Goal: Information Seeking & Learning: Learn about a topic

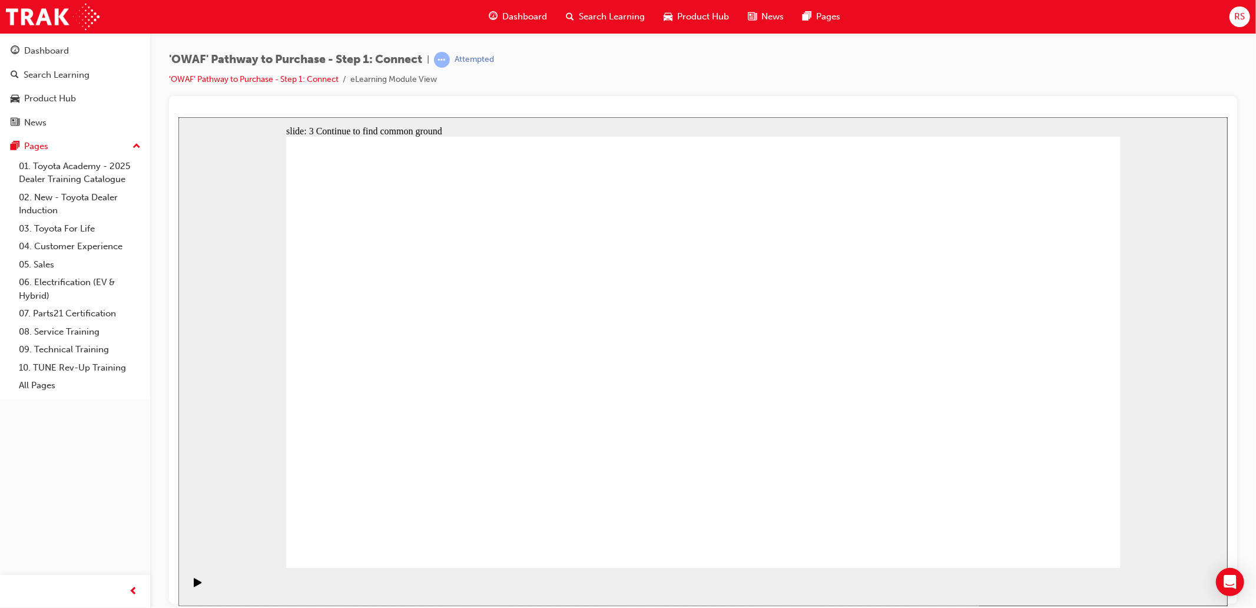
drag, startPoint x: 1092, startPoint y: 531, endPoint x: 1214, endPoint y: 529, distance: 121.9
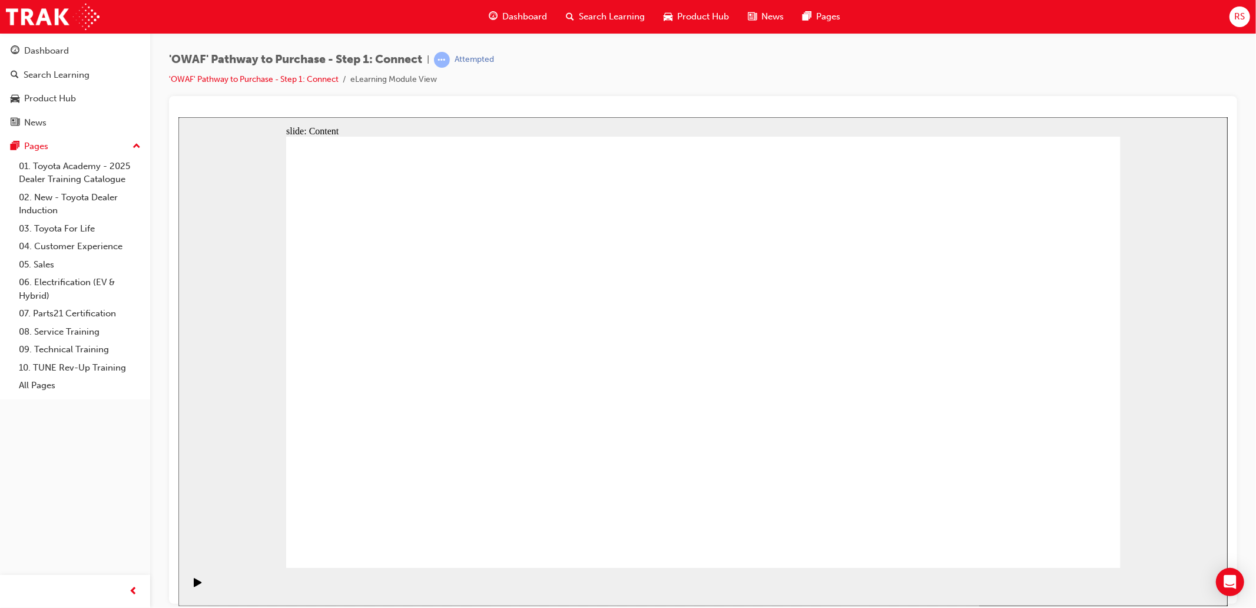
drag, startPoint x: 519, startPoint y: 307, endPoint x: 386, endPoint y: 288, distance: 134.5
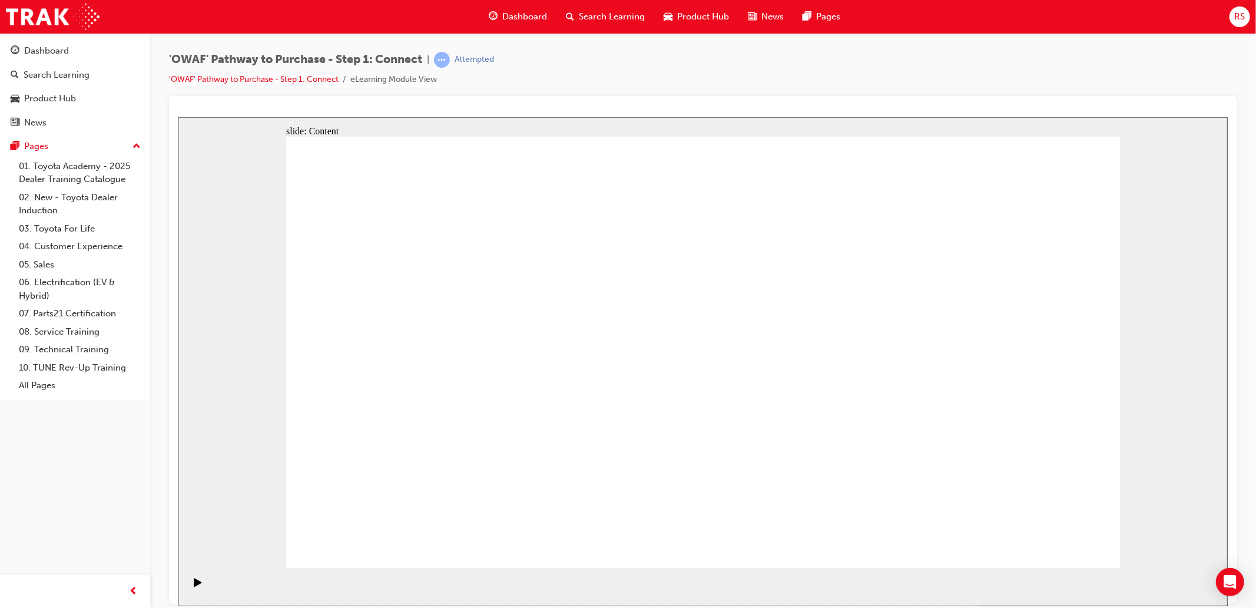
drag, startPoint x: 466, startPoint y: 315, endPoint x: 536, endPoint y: 331, distance: 71.8
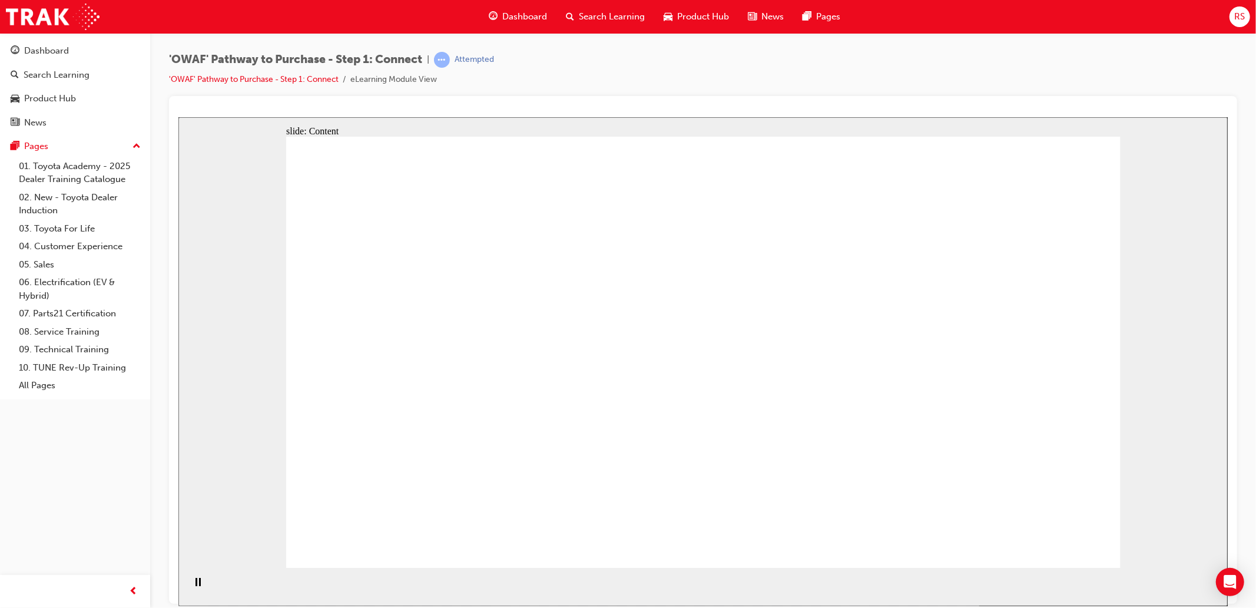
drag, startPoint x: 1057, startPoint y: 540, endPoint x: 1409, endPoint y: 602, distance: 357.6
drag, startPoint x: 1063, startPoint y: 549, endPoint x: 1066, endPoint y: 543, distance: 6.3
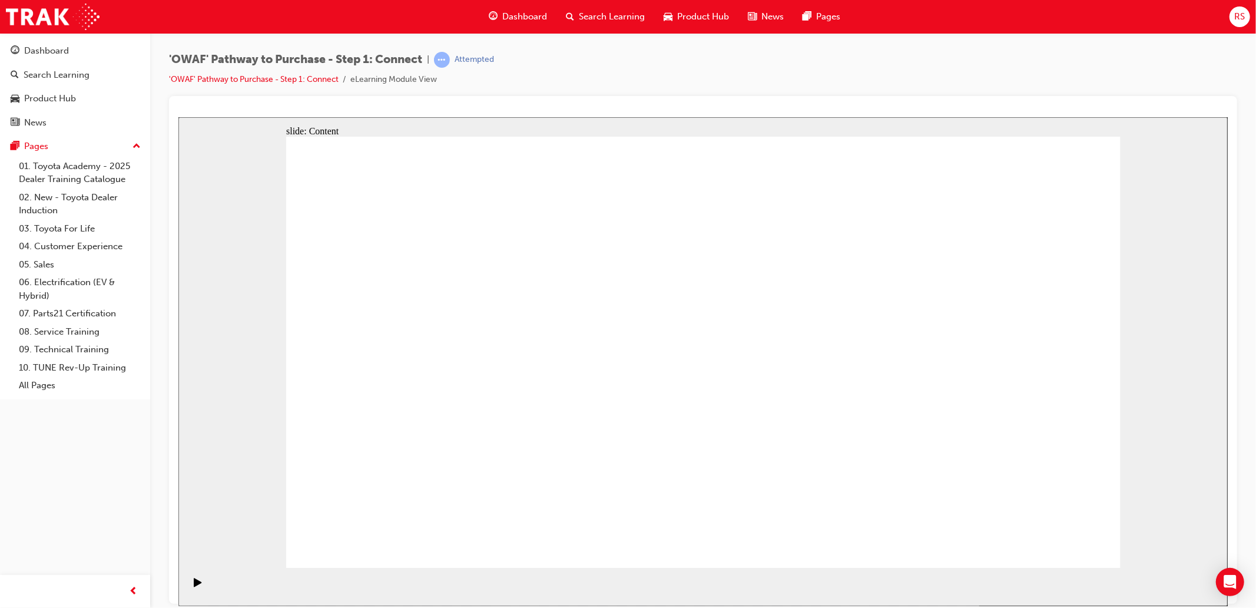
drag, startPoint x: 634, startPoint y: 218, endPoint x: 794, endPoint y: 250, distance: 164.0
drag, startPoint x: 861, startPoint y: 205, endPoint x: 1142, endPoint y: 221, distance: 280.7
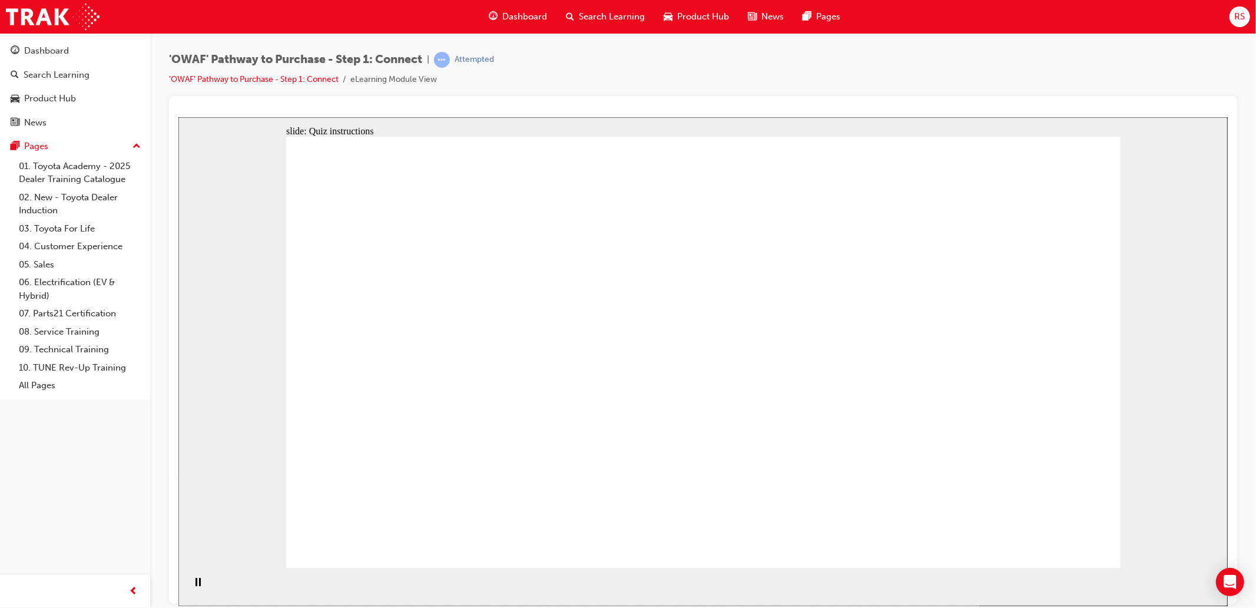
drag, startPoint x: 531, startPoint y: 486, endPoint x: 933, endPoint y: 218, distance: 483.1
drag, startPoint x: 472, startPoint y: 382, endPoint x: 1024, endPoint y: 267, distance: 564.2
drag, startPoint x: 548, startPoint y: 400, endPoint x: 1025, endPoint y: 372, distance: 477.8
drag, startPoint x: 1050, startPoint y: 372, endPoint x: 1003, endPoint y: 463, distance: 102.7
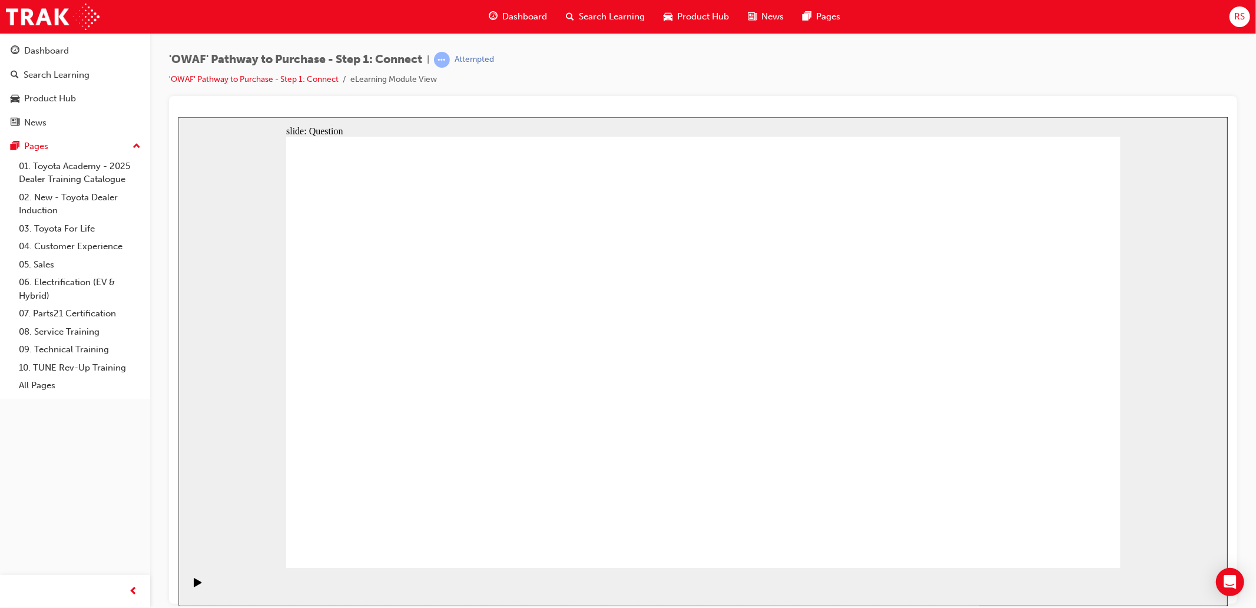
drag, startPoint x: 1023, startPoint y: 260, endPoint x: 1033, endPoint y: 354, distance: 95.4
drag, startPoint x: 618, startPoint y: 484, endPoint x: 1046, endPoint y: 259, distance: 483.0
drag, startPoint x: 656, startPoint y: 395, endPoint x: 852, endPoint y: 463, distance: 207.6
drag, startPoint x: 415, startPoint y: 384, endPoint x: 785, endPoint y: 368, distance: 370.7
drag, startPoint x: 453, startPoint y: 487, endPoint x: 844, endPoint y: 286, distance: 439.0
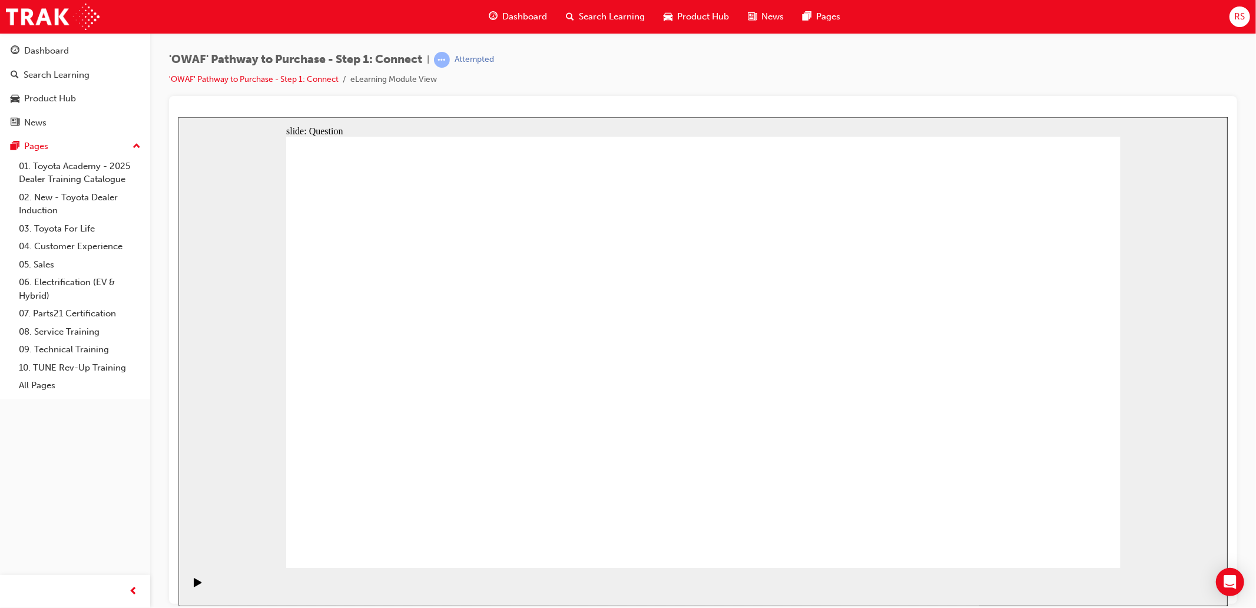
drag, startPoint x: 1020, startPoint y: 422, endPoint x: 747, endPoint y: 411, distance: 273.4
drag, startPoint x: 952, startPoint y: 411, endPoint x: 440, endPoint y: 399, distance: 512.4
drag, startPoint x: 940, startPoint y: 431, endPoint x: 691, endPoint y: 425, distance: 249.1
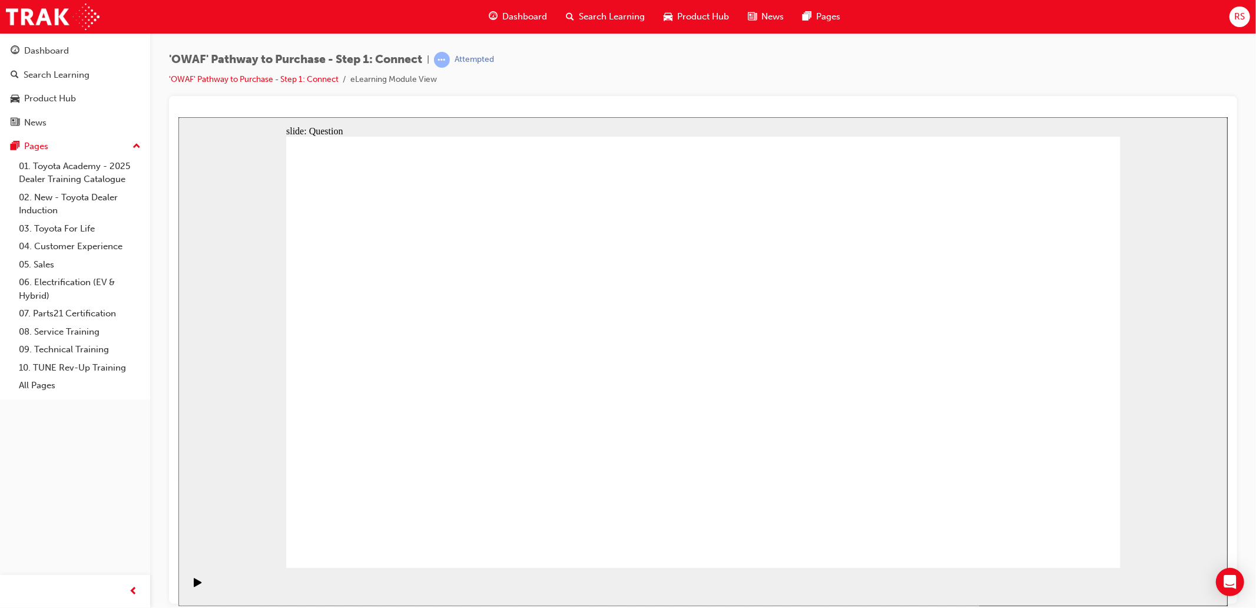
drag, startPoint x: 977, startPoint y: 414, endPoint x: 751, endPoint y: 430, distance: 226.7
drag, startPoint x: 992, startPoint y: 427, endPoint x: 775, endPoint y: 439, distance: 217.0
drag, startPoint x: 942, startPoint y: 412, endPoint x: 426, endPoint y: 409, distance: 516.4
drag, startPoint x: 985, startPoint y: 409, endPoint x: 448, endPoint y: 399, distance: 537.1
drag, startPoint x: 1002, startPoint y: 413, endPoint x: 505, endPoint y: 436, distance: 497.5
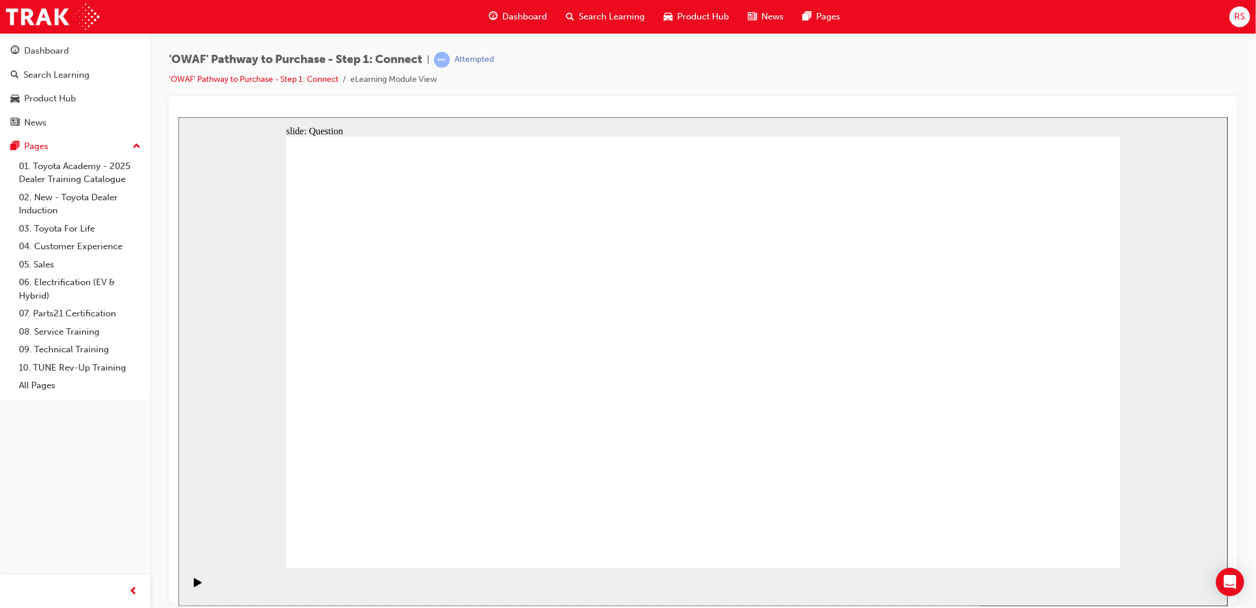
radio input "true"
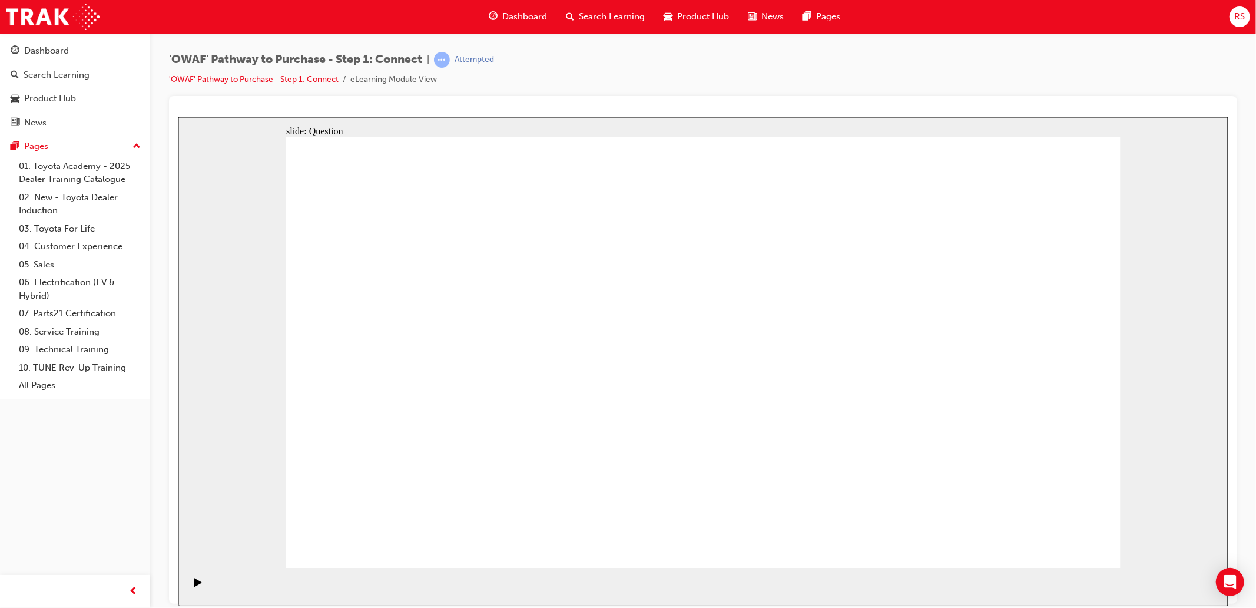
checkbox input "true"
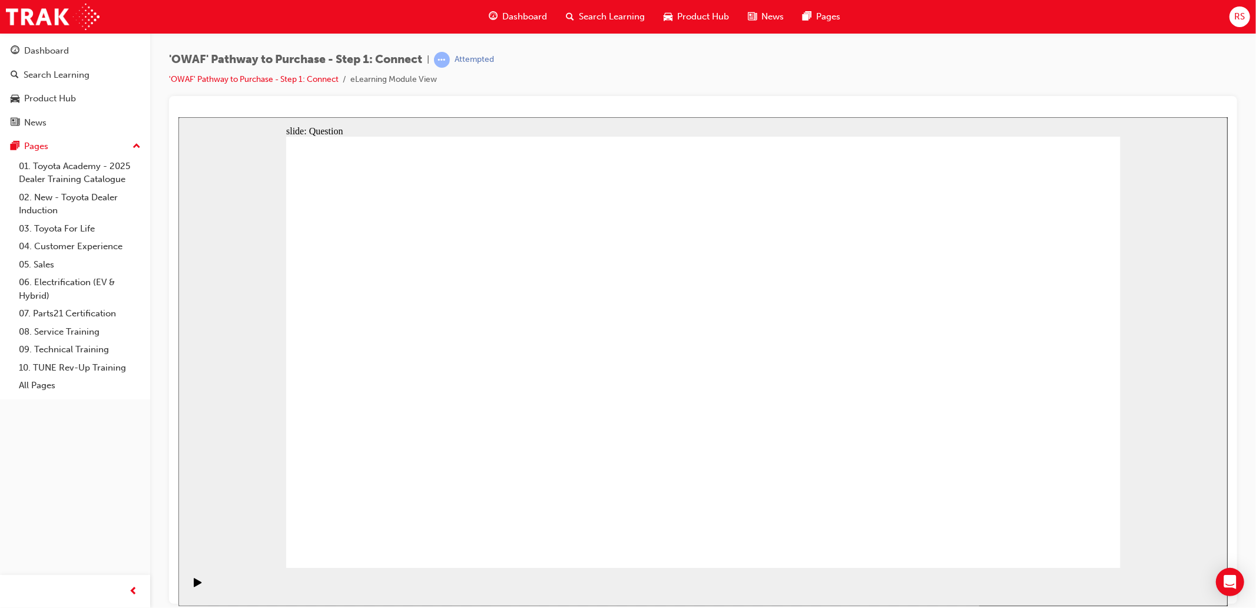
checkbox input "true"
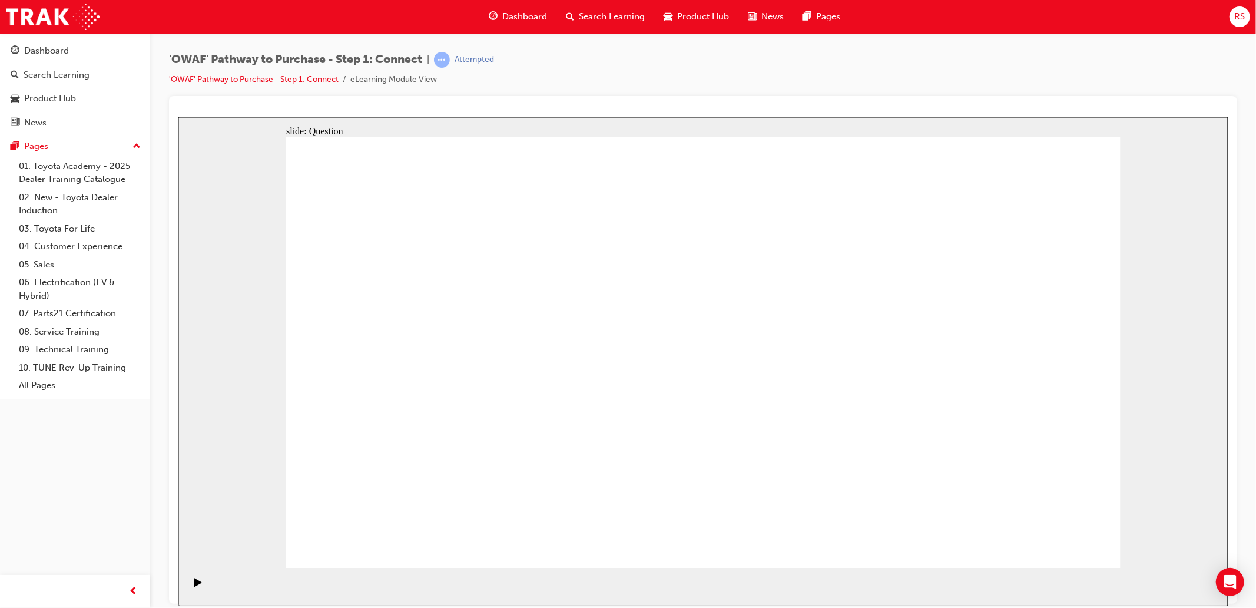
drag, startPoint x: 516, startPoint y: 487, endPoint x: 807, endPoint y: 305, distance: 342.6
drag, startPoint x: 592, startPoint y: 516, endPoint x: 912, endPoint y: 289, distance: 391.9
drag, startPoint x: 724, startPoint y: 485, endPoint x: 412, endPoint y: 343, distance: 342.6
drag, startPoint x: 932, startPoint y: 455, endPoint x: 663, endPoint y: 349, distance: 288.7
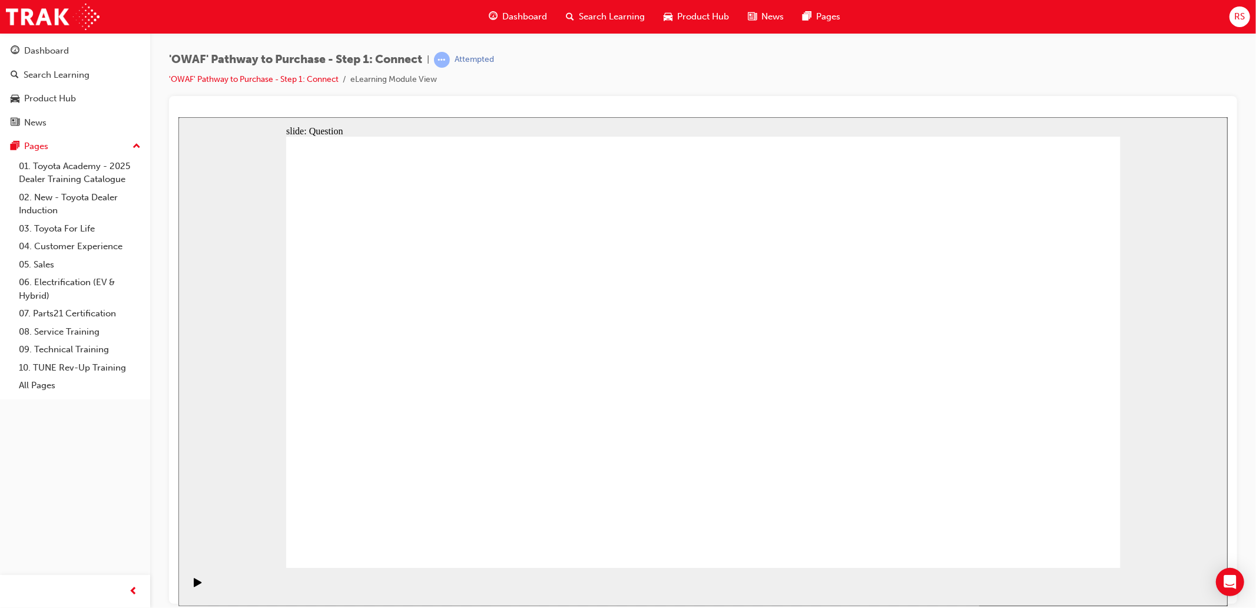
click at [68, 68] on div "Search Learning" at bounding box center [57, 75] width 66 height 14
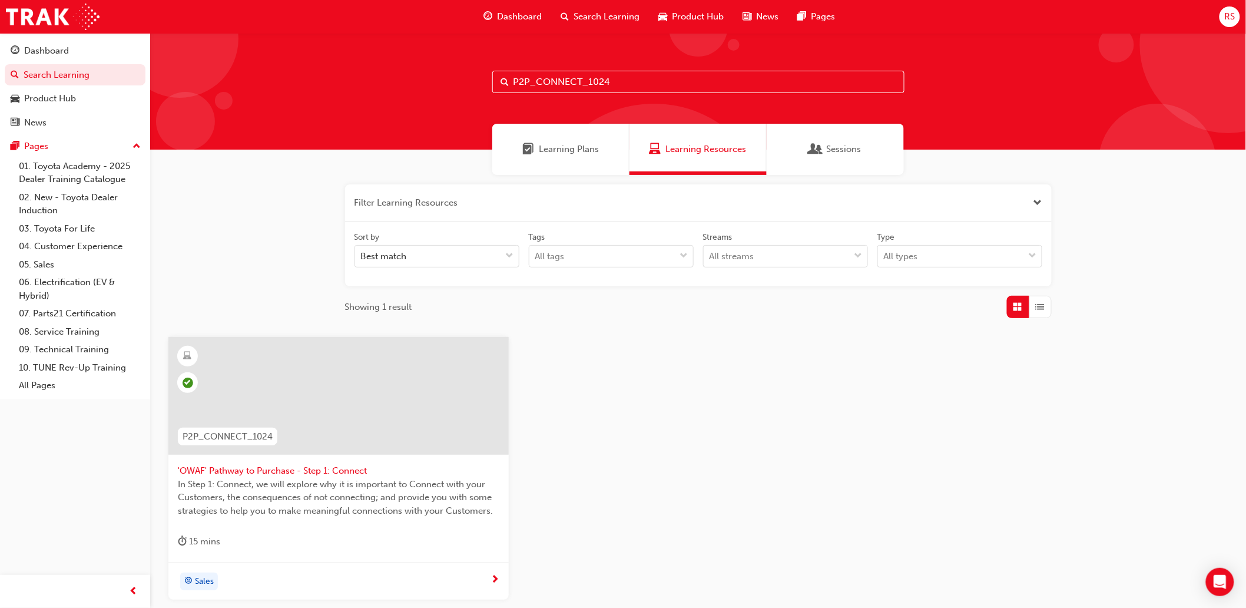
drag, startPoint x: 616, startPoint y: 81, endPoint x: 281, endPoint y: 72, distance: 335.2
click at [281, 72] on div "P2P_CONNECT_1024" at bounding box center [698, 91] width 1096 height 117
paste input "UNDERS"
type input "P2P_UNDERST_1024"
click at [257, 484] on span "In Step 2: Understand, we'll focus on how to gain a clear and detailed understa…" at bounding box center [338, 491] width 321 height 26
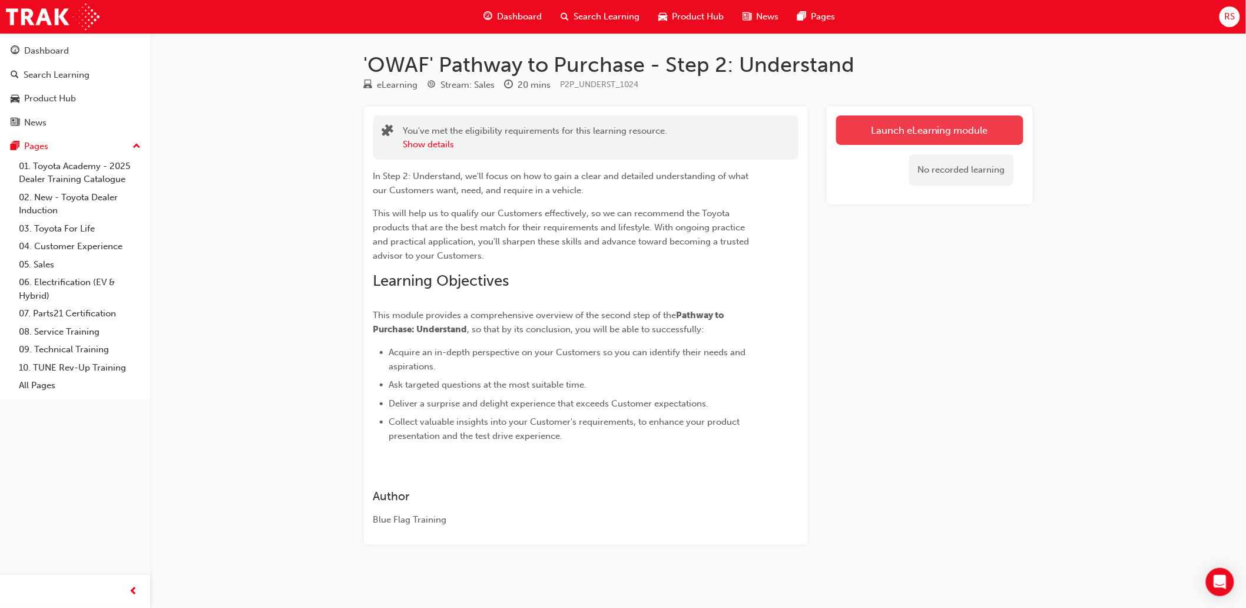
click at [949, 126] on link "Launch eLearning module" at bounding box center [929, 129] width 187 height 29
